Goal: Task Accomplishment & Management: Manage account settings

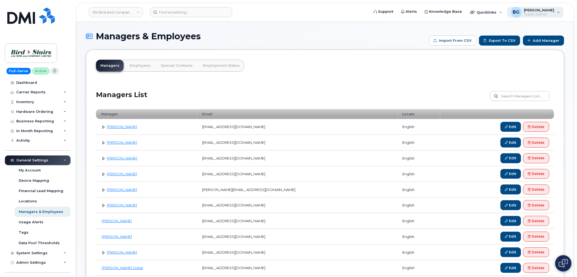
click at [551, 11] on span "[PERSON_NAME]" at bounding box center [539, 10] width 30 height 4
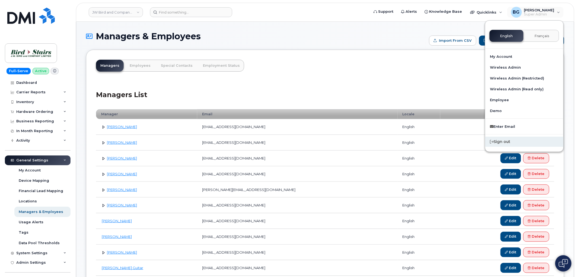
click at [501, 140] on div "Sign out" at bounding box center [524, 142] width 78 height 10
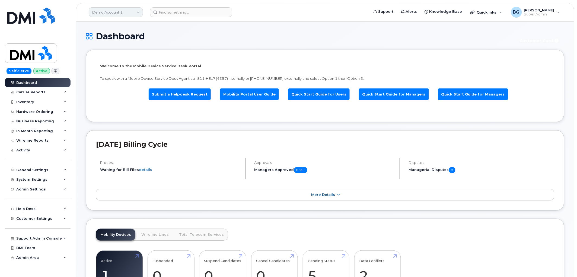
click at [116, 11] on link "Demo Account 1" at bounding box center [116, 12] width 54 height 10
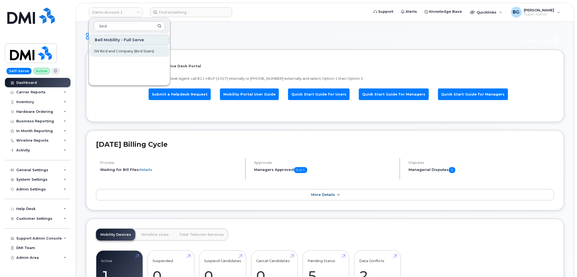
type input "bird"
click at [121, 53] on span "JW Bird and Company (Bird Stairs)" at bounding box center [124, 51] width 60 height 5
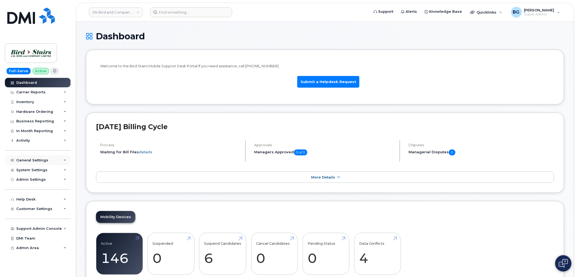
click at [28, 160] on div "General Settings" at bounding box center [32, 160] width 32 height 4
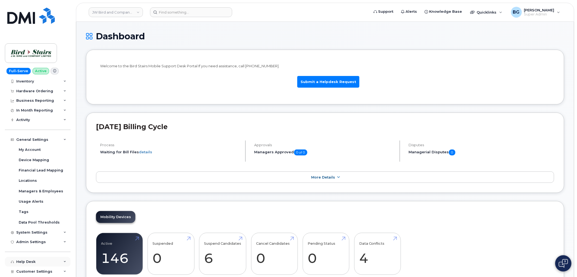
scroll to position [58, 0]
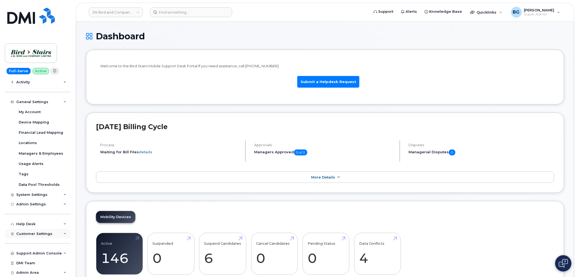
click at [30, 234] on span "Customer Settings" at bounding box center [34, 234] width 36 height 4
click at [26, 242] on div "General" at bounding box center [26, 243] width 15 height 5
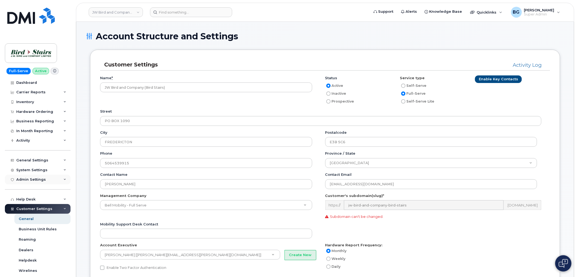
click at [33, 179] on div "Admin Settings" at bounding box center [31, 179] width 30 height 4
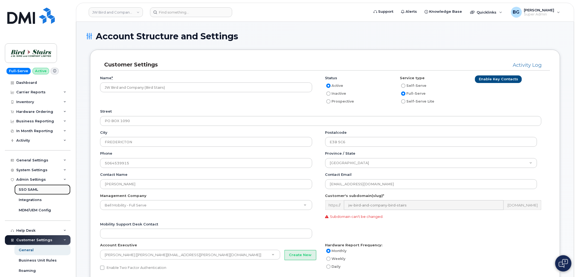
click at [28, 190] on div "SSO SAML" at bounding box center [28, 189] width 19 height 5
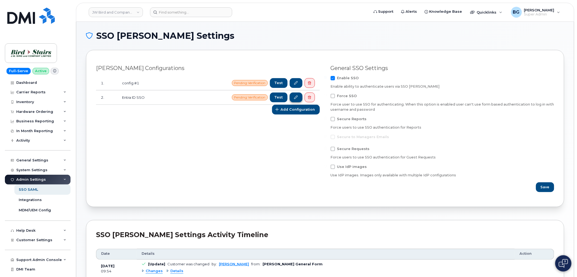
click at [298, 97] on link at bounding box center [296, 97] width 13 height 10
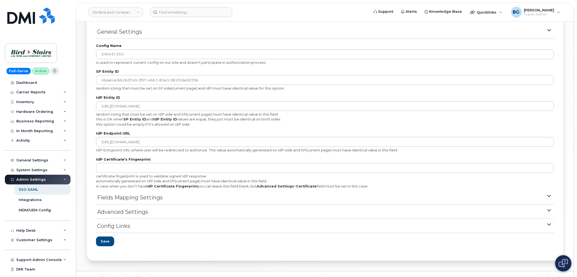
scroll to position [48, 0]
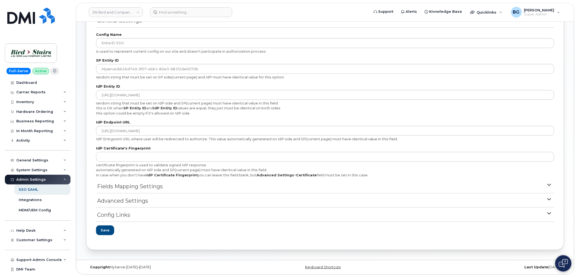
click at [113, 216] on span "Config Links" at bounding box center [113, 215] width 33 height 8
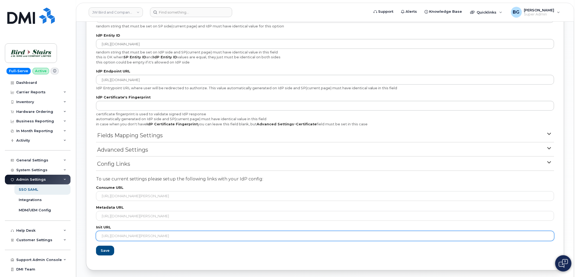
scroll to position [120, 0]
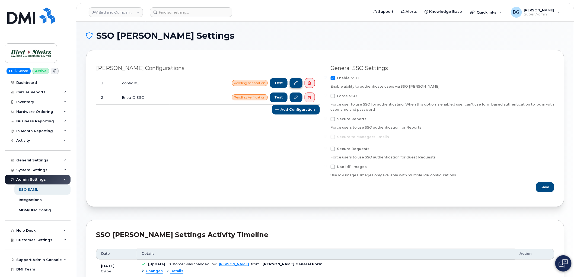
click at [294, 82] on icon at bounding box center [296, 83] width 4 height 4
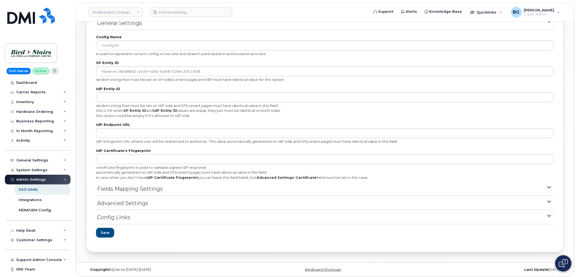
scroll to position [48, 0]
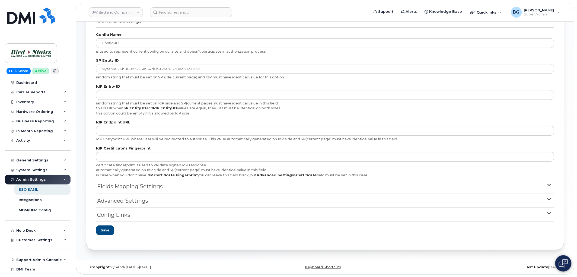
click at [110, 216] on span "Config Links" at bounding box center [113, 215] width 33 height 8
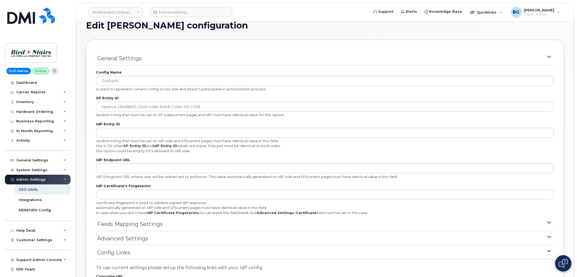
scroll to position [0, 0]
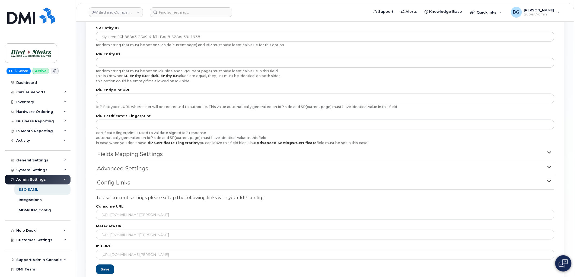
click at [114, 183] on span "Config Links" at bounding box center [113, 183] width 33 height 8
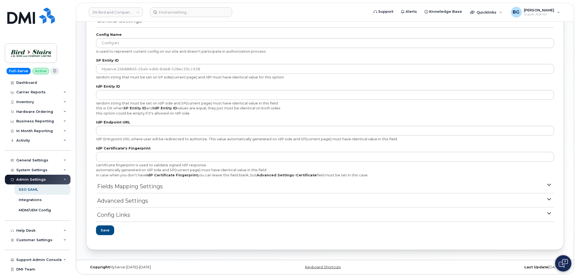
click at [134, 197] on span "Advanced Settings" at bounding box center [122, 201] width 51 height 8
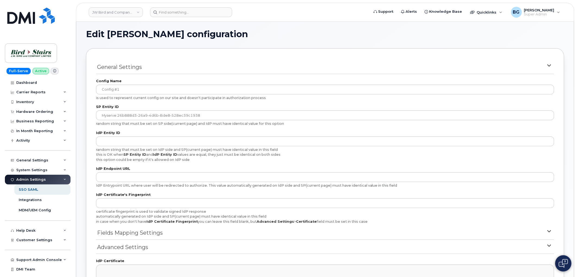
scroll to position [0, 0]
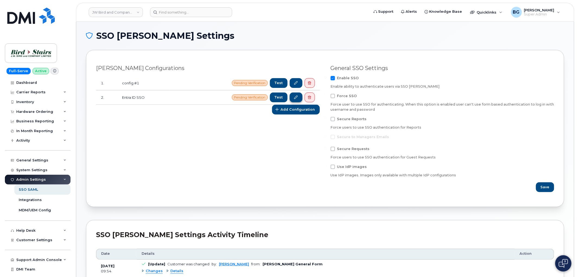
click at [294, 96] on link at bounding box center [296, 97] width 13 height 10
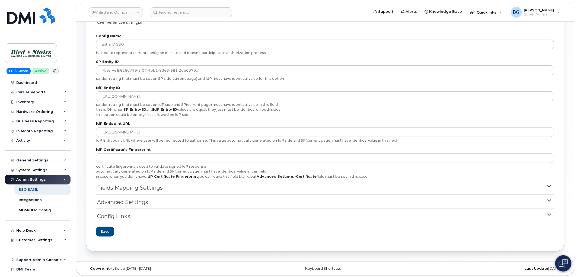
scroll to position [48, 0]
click at [118, 202] on span "Advanced Settings" at bounding box center [122, 201] width 51 height 8
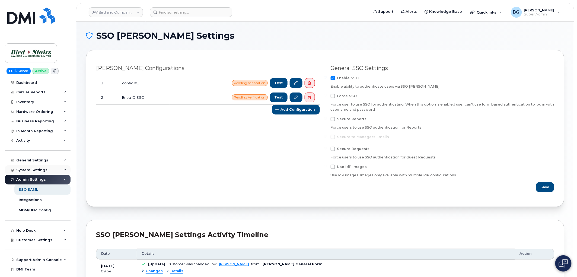
click at [28, 171] on div "System Settings" at bounding box center [31, 170] width 31 height 4
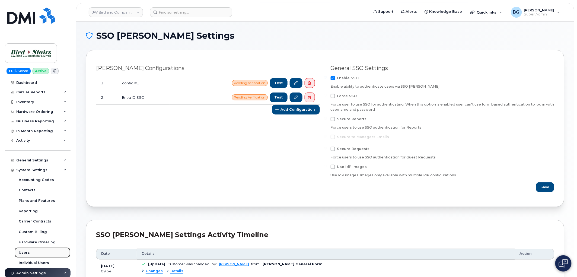
click at [23, 253] on div "Users" at bounding box center [24, 252] width 11 height 5
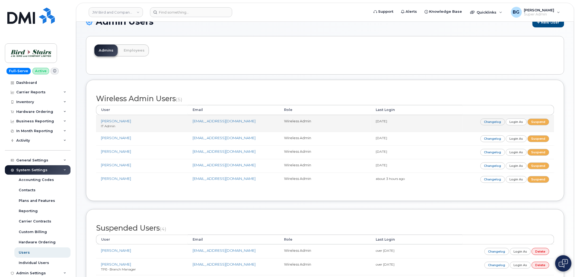
scroll to position [14, 0]
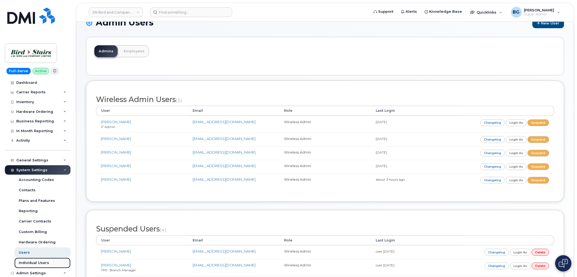
click at [36, 263] on div "Individual Users" at bounding box center [34, 262] width 30 height 5
